Goal: Task Accomplishment & Management: Manage account settings

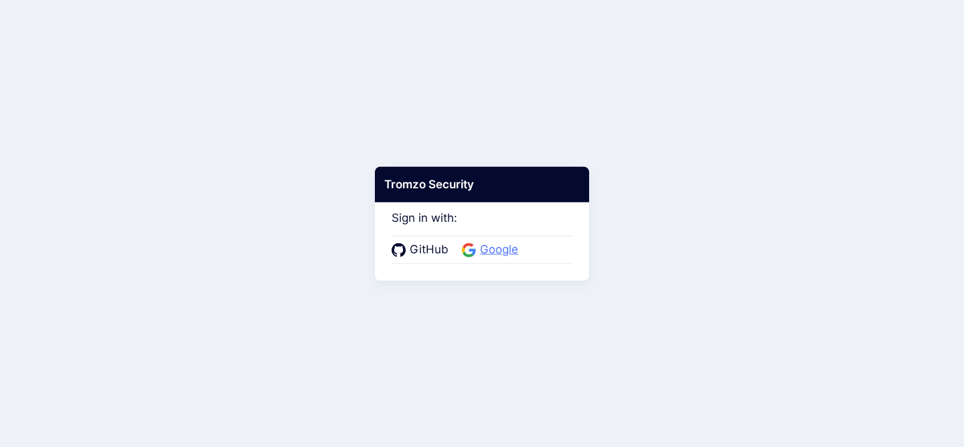
click at [512, 250] on span "Google" at bounding box center [499, 249] width 46 height 17
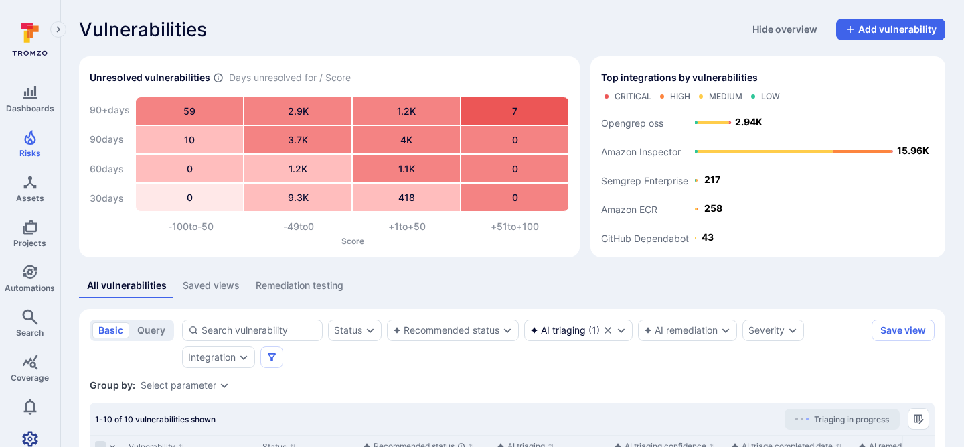
click at [35, 430] on icon "Settings" at bounding box center [30, 438] width 16 height 16
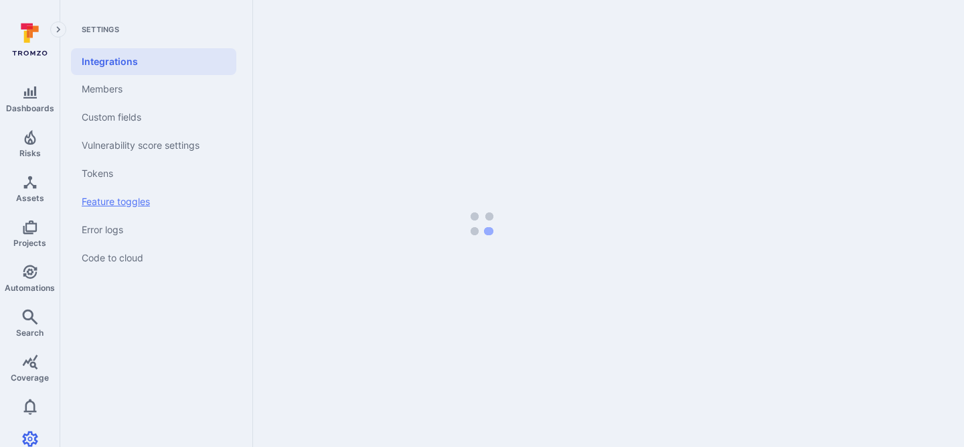
click at [129, 197] on link "Feature toggles" at bounding box center [153, 201] width 165 height 28
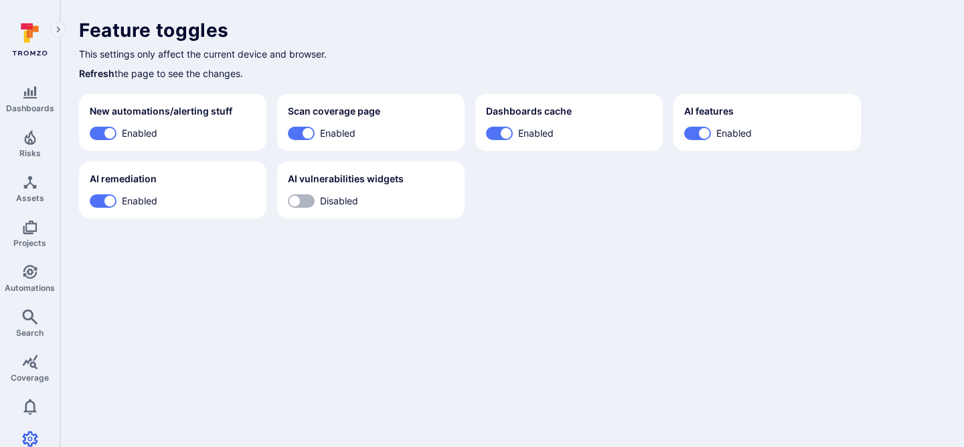
click at [310, 197] on input "Disabled" at bounding box center [294, 200] width 40 height 13
checkbox input "true"
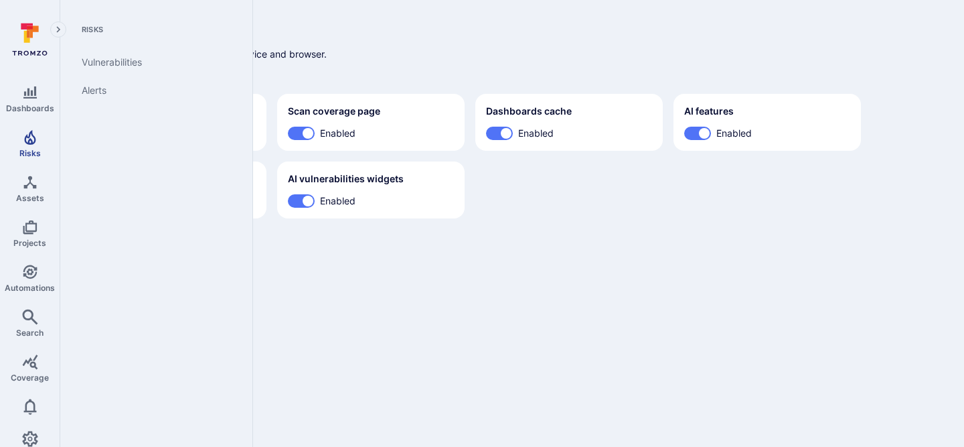
click at [36, 146] on link "Risks" at bounding box center [30, 143] width 60 height 39
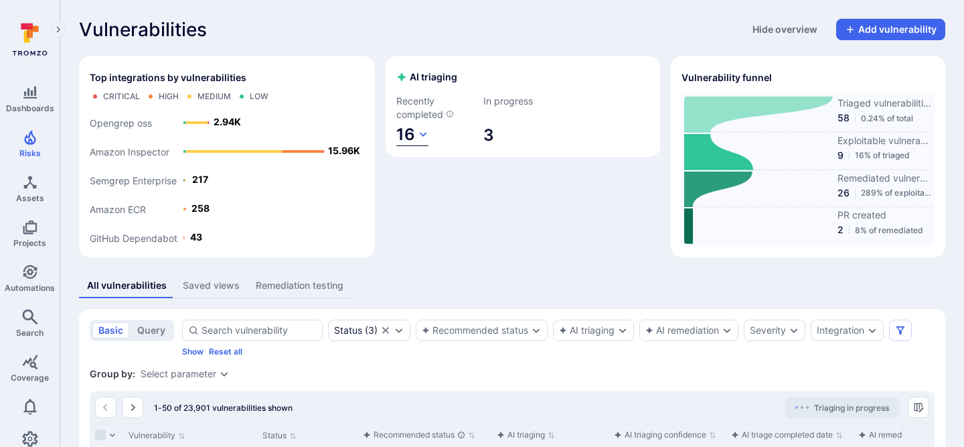
click at [421, 139] on icon "button" at bounding box center [423, 134] width 11 height 11
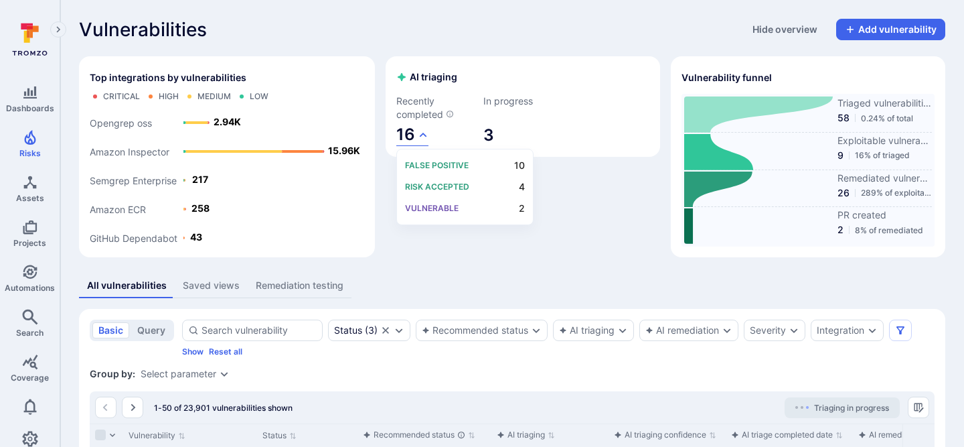
click at [421, 139] on div at bounding box center [482, 223] width 964 height 447
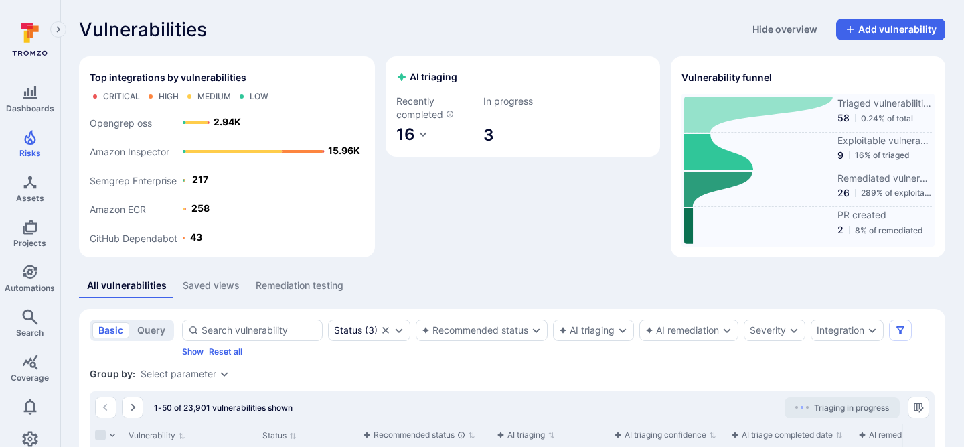
click at [469, 24] on div "Vulnerabilities Hide overview Add vulnerability" at bounding box center [512, 29] width 866 height 21
click at [425, 133] on icon "button" at bounding box center [423, 134] width 7 height 5
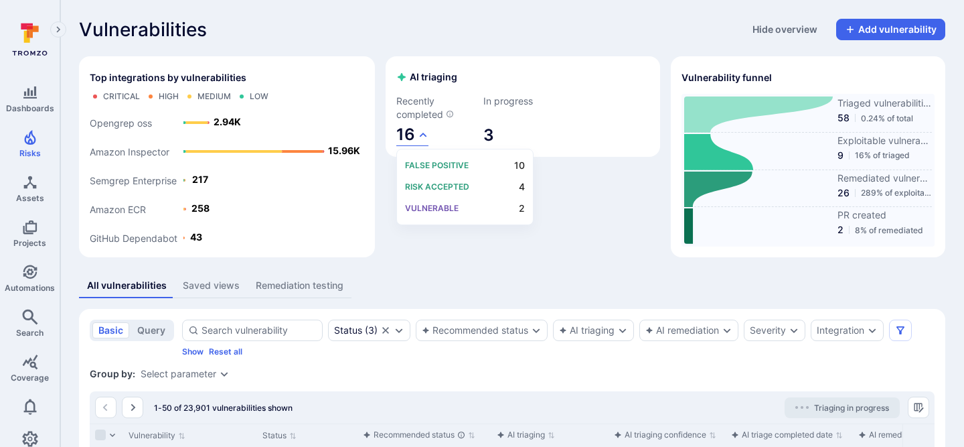
click at [445, 188] on p "Risk accepted" at bounding box center [437, 186] width 64 height 11
click at [445, 206] on p "Vulnerable" at bounding box center [432, 208] width 54 height 11
click at [579, 208] on div at bounding box center [482, 223] width 964 height 447
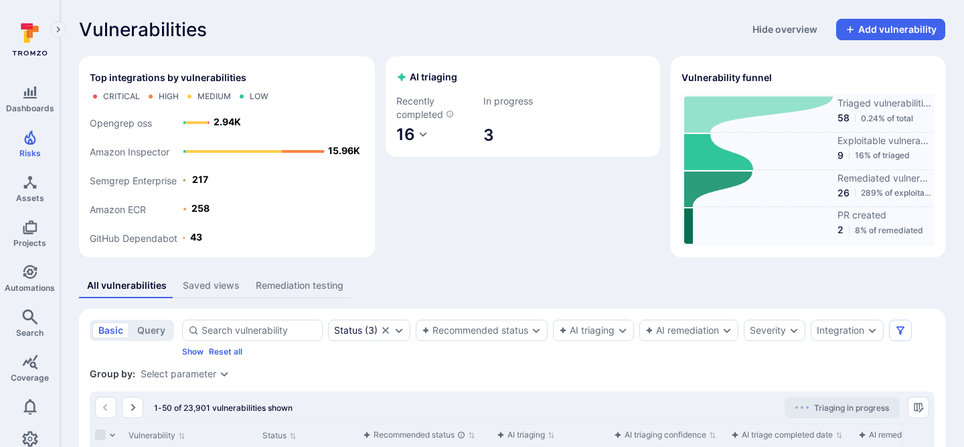
click at [835, 147] on div "Exploitable vulnerabilities 9 16% of triaged" at bounding box center [808, 152] width 248 height 36
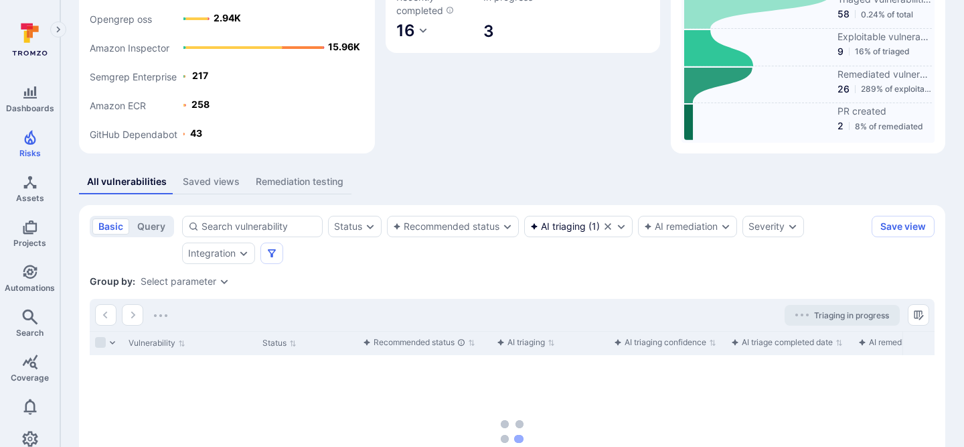
scroll to position [105, 0]
